Goal: Information Seeking & Learning: Understand process/instructions

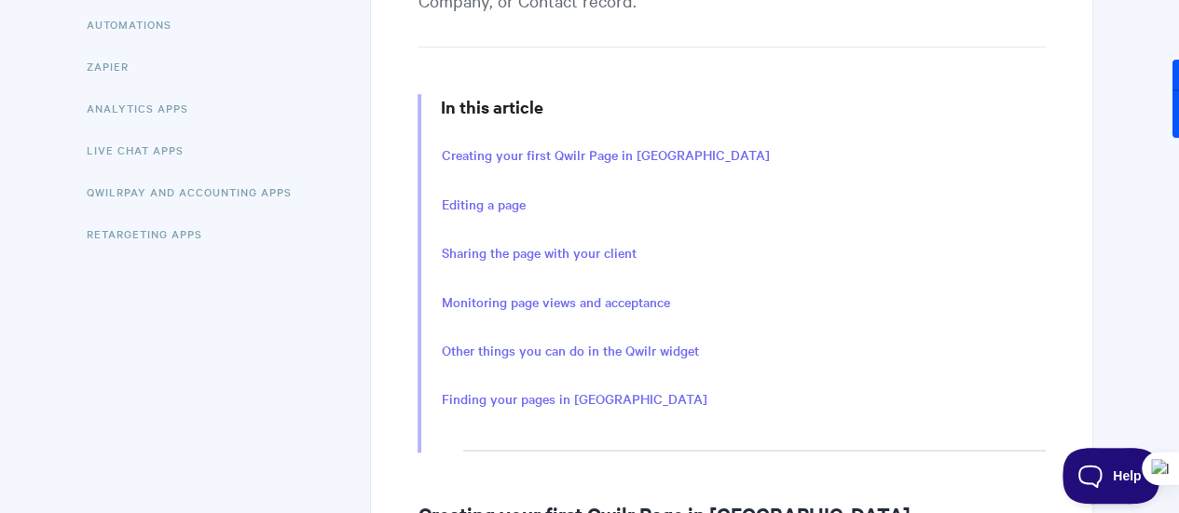
scroll to position [559, 0]
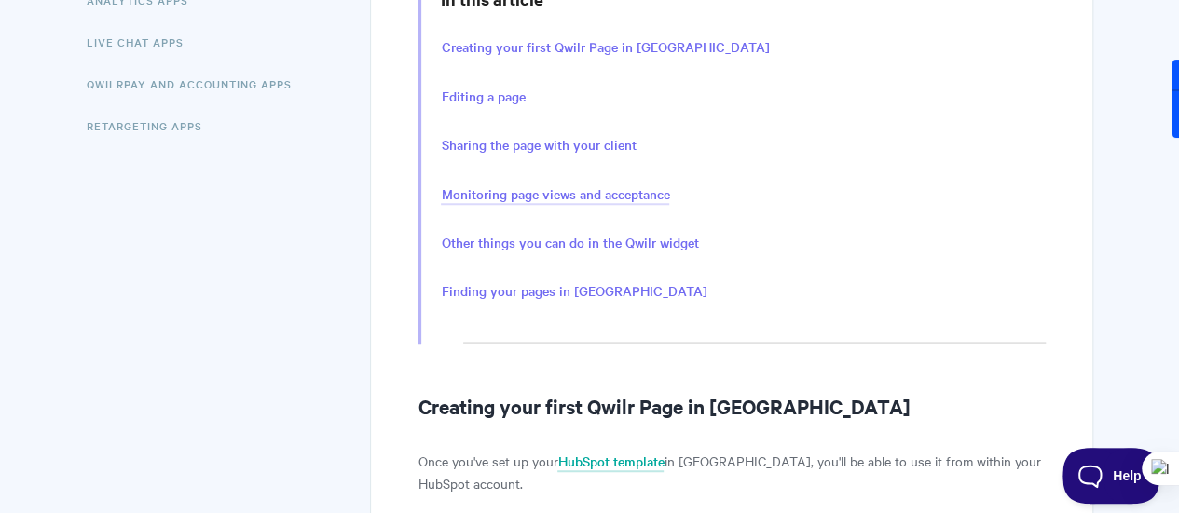
click at [486, 192] on link "Monitoring page views and acceptance" at bounding box center [555, 194] width 228 height 20
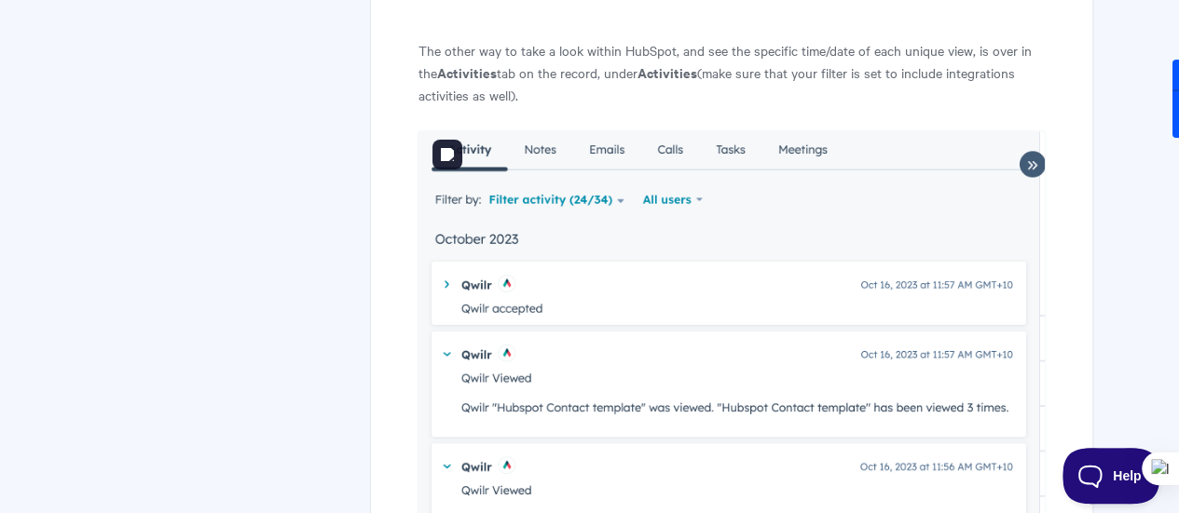
scroll to position [4336, 0]
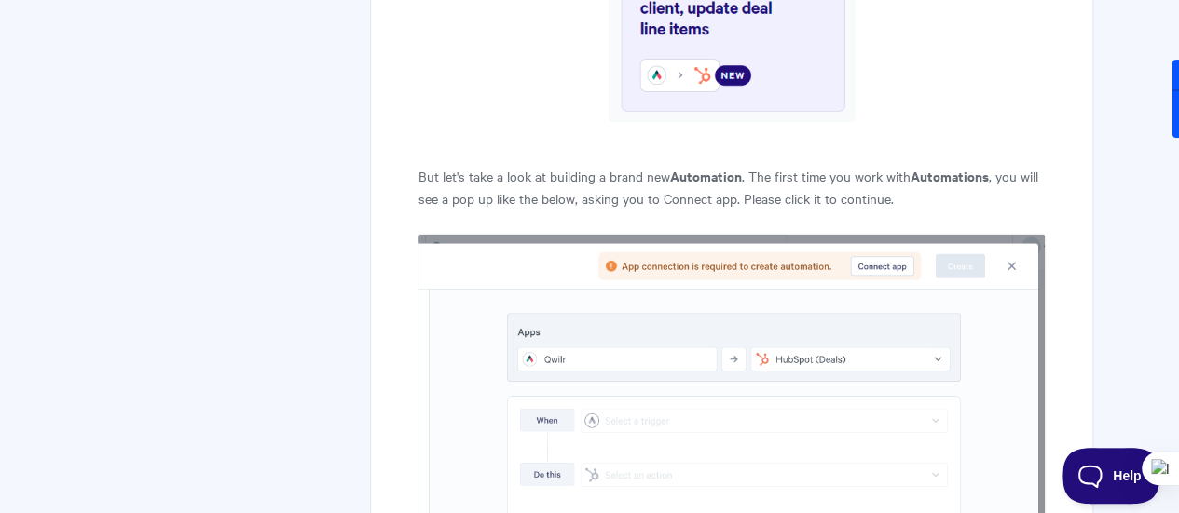
scroll to position [2889, 0]
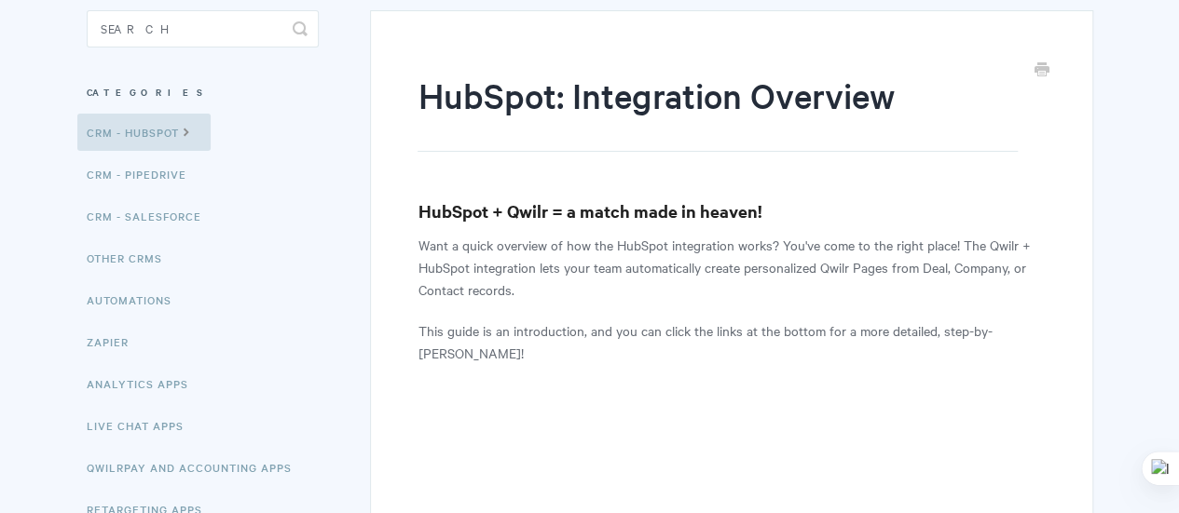
scroll to position [373, 0]
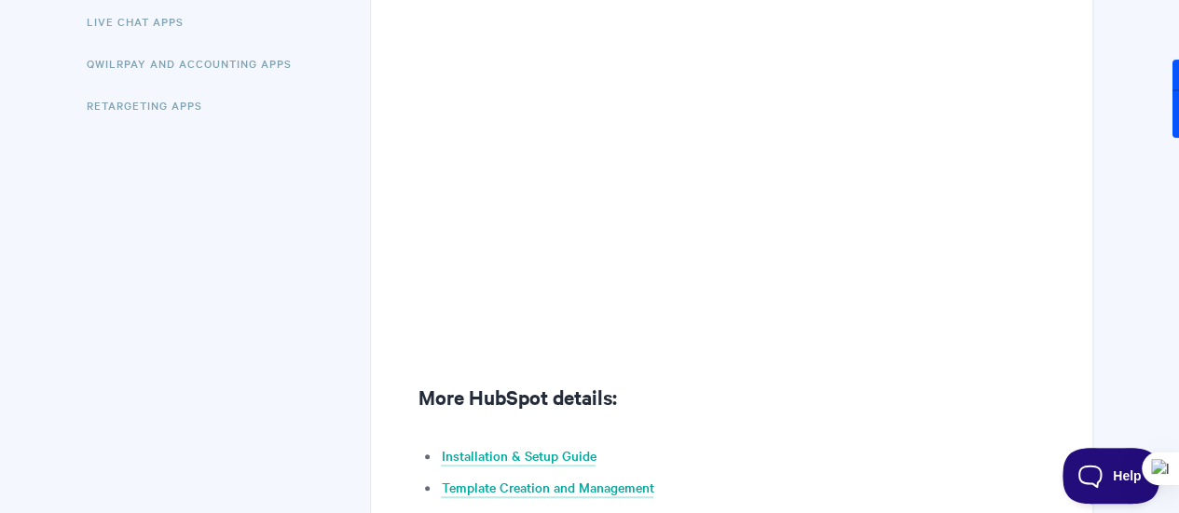
scroll to position [245, 0]
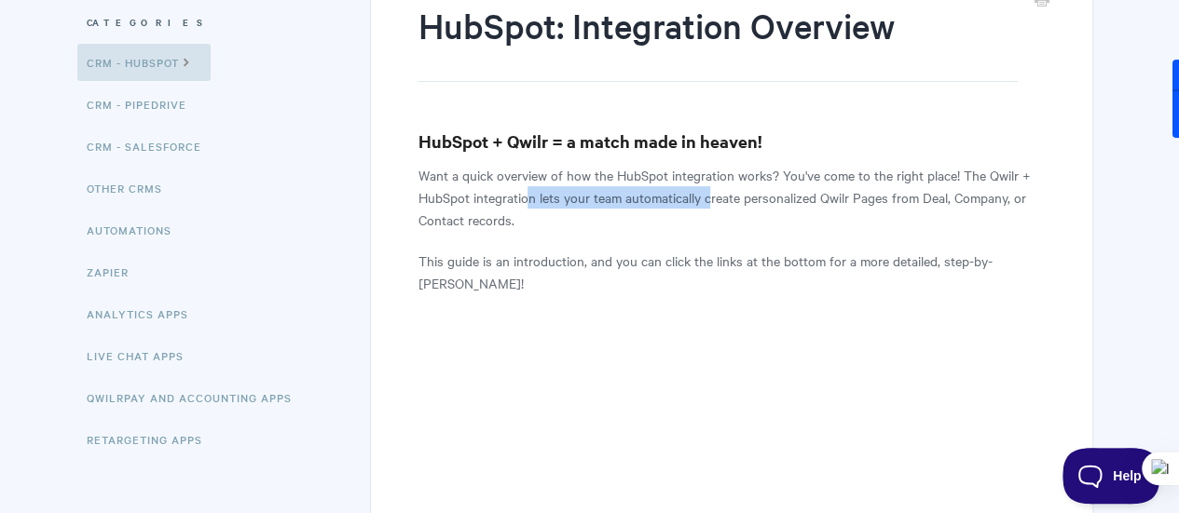
drag, startPoint x: 550, startPoint y: 200, endPoint x: 708, endPoint y: 206, distance: 158.5
click at [708, 206] on p "Want a quick overview of how the HubSpot integration works? You've come to the …" at bounding box center [730, 197] width 627 height 67
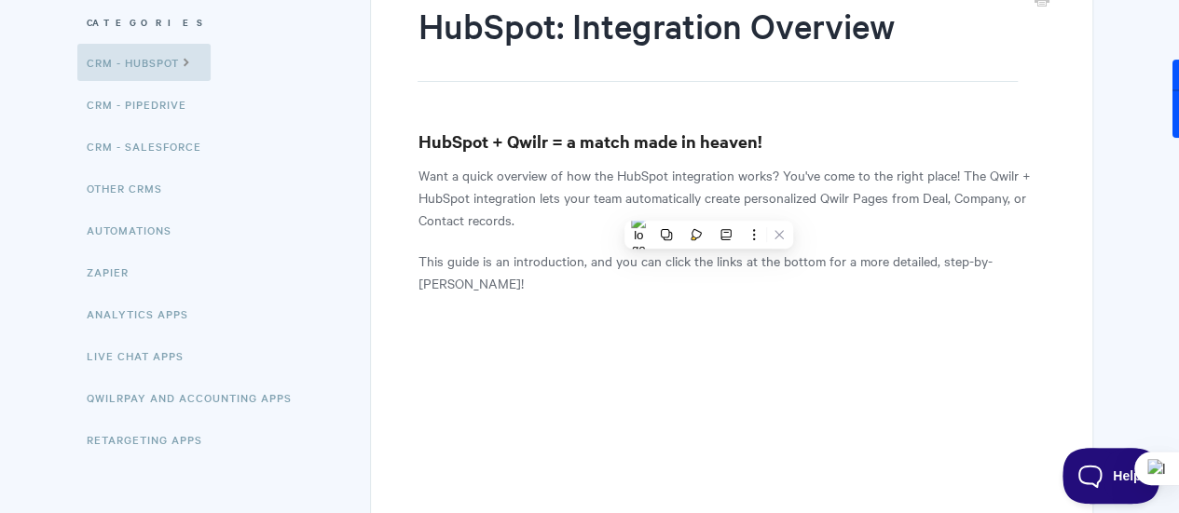
click at [725, 277] on p "This guide is an introduction, and you can click the links at the bottom for a …" at bounding box center [730, 272] width 627 height 45
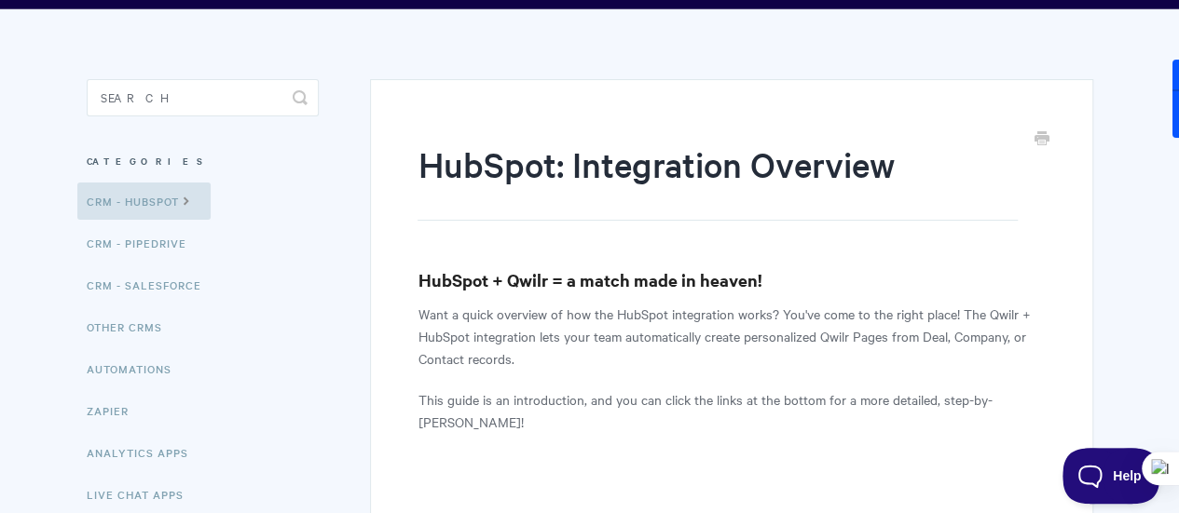
scroll to position [0, 0]
